Goal: Find specific page/section: Find specific page/section

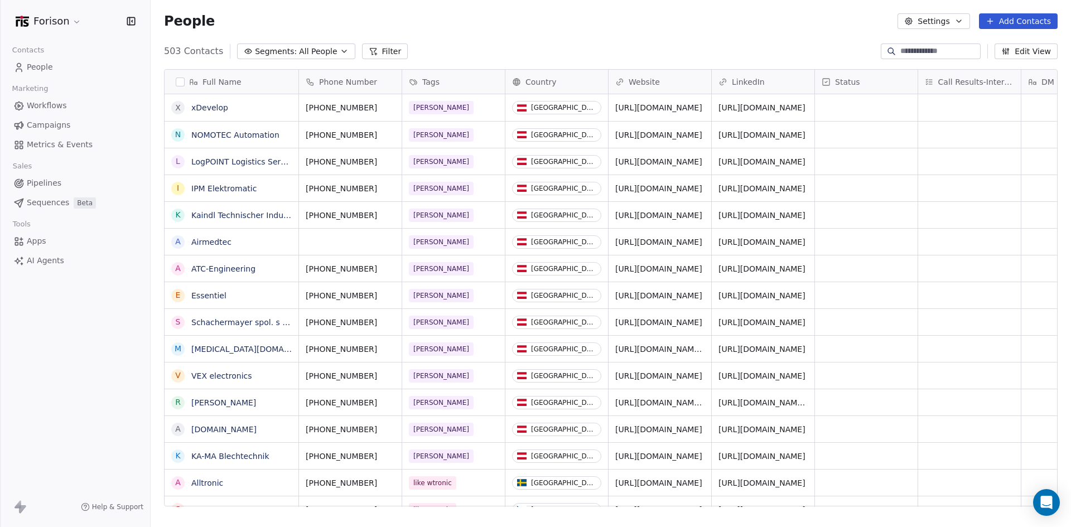
scroll to position [455, 912]
click at [41, 68] on span "People" at bounding box center [40, 67] width 26 height 12
